Goal: Transaction & Acquisition: Purchase product/service

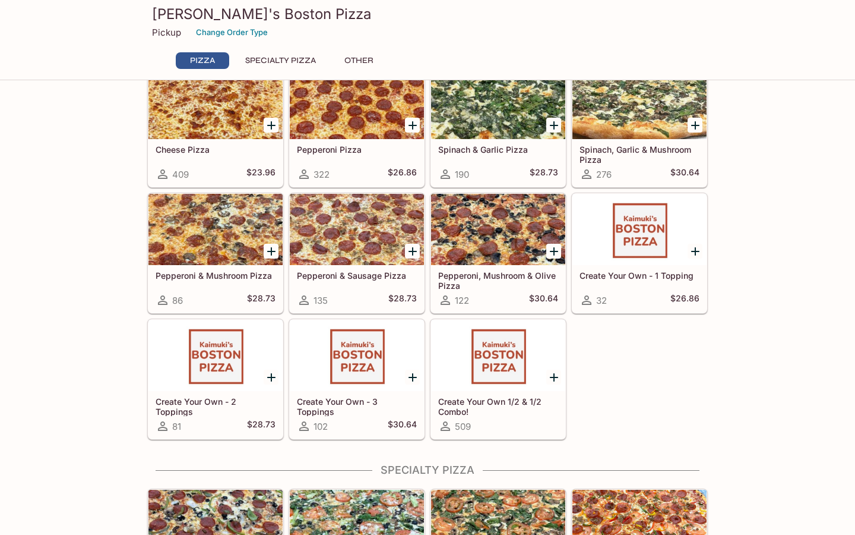
scroll to position [118, 0]
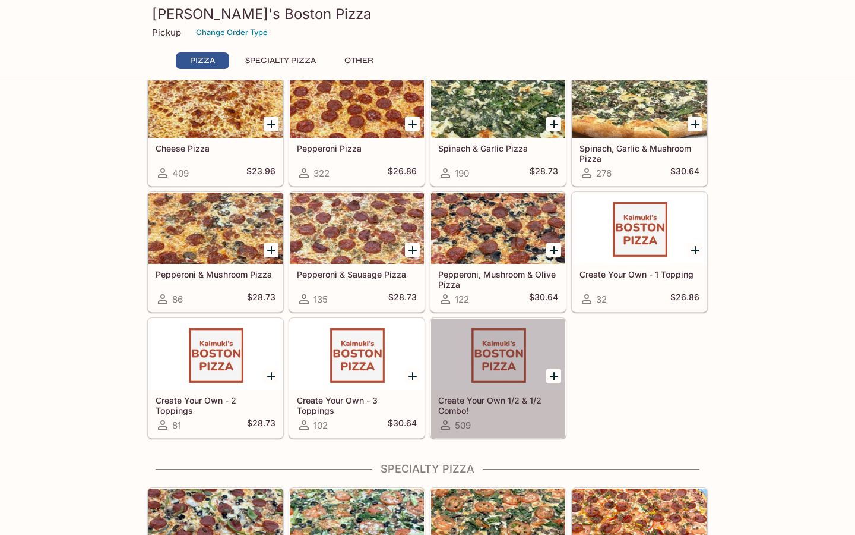
click at [494, 359] on div at bounding box center [498, 353] width 134 height 71
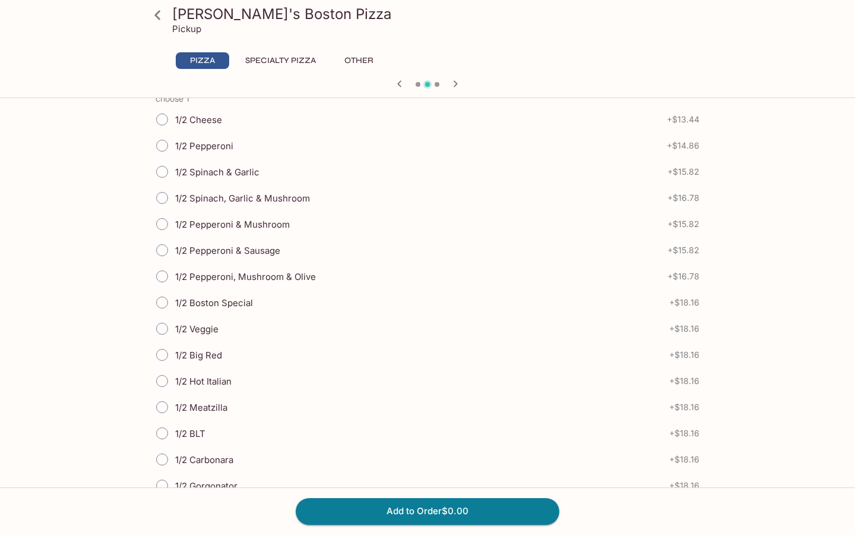
scroll to position [283, 0]
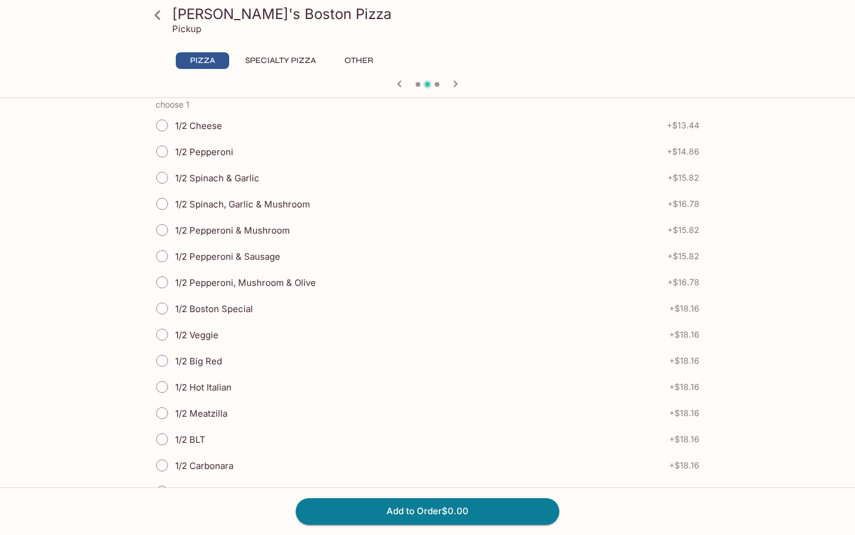
click at [287, 201] on span "1/2 Spinach, Garlic & Mushroom" at bounding box center [242, 203] width 135 height 11
click at [175, 201] on input "1/2 Spinach, Garlic & Mushroom" at bounding box center [162, 203] width 25 height 25
radio input "true"
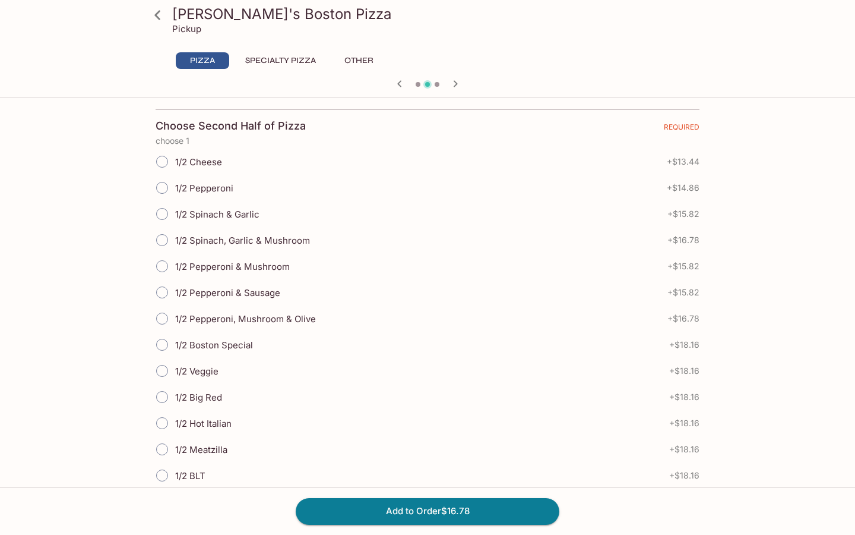
scroll to position [846, 0]
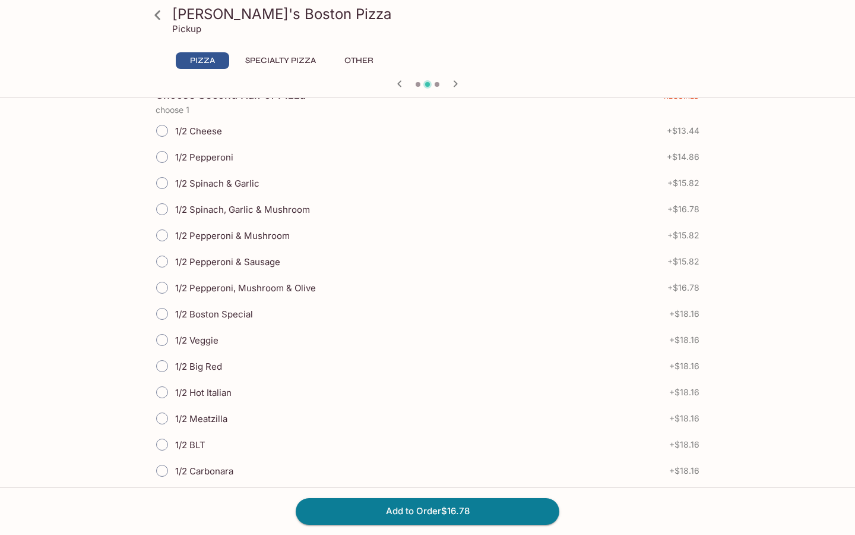
click at [263, 264] on span "1/2 Pepperoni & Sausage" at bounding box center [227, 261] width 105 height 11
click at [175, 264] on input "1/2 Pepperoni & Sausage" at bounding box center [162, 261] width 25 height 25
radio input "true"
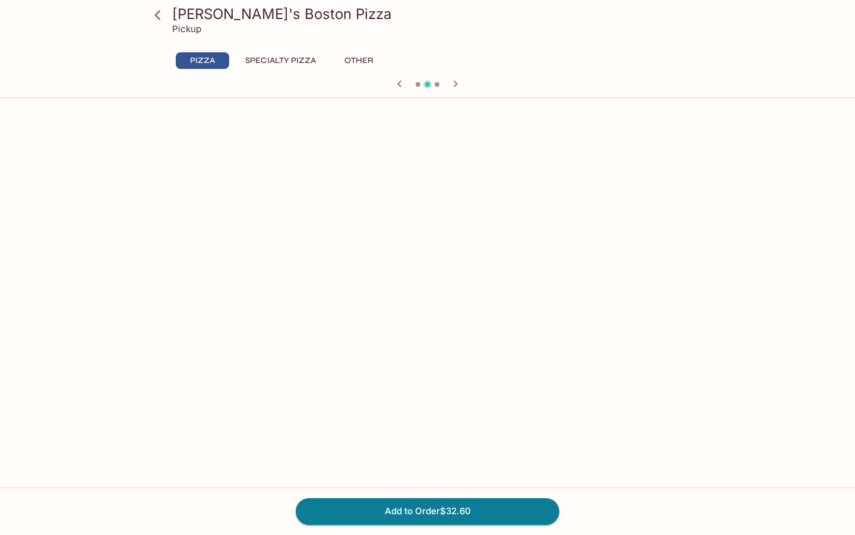
scroll to position [2063, 0]
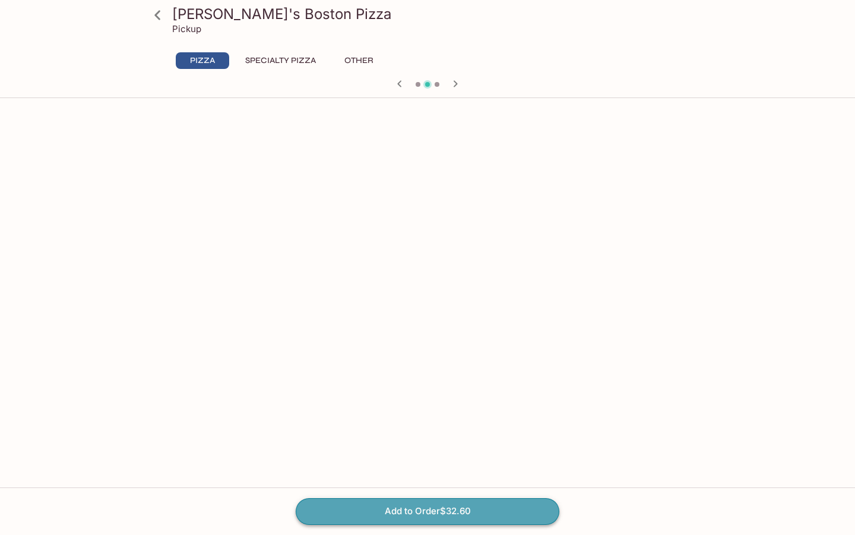
click at [446, 510] on button "Add to Order $32.60" at bounding box center [428, 511] width 264 height 26
